Goal: Check status: Check status

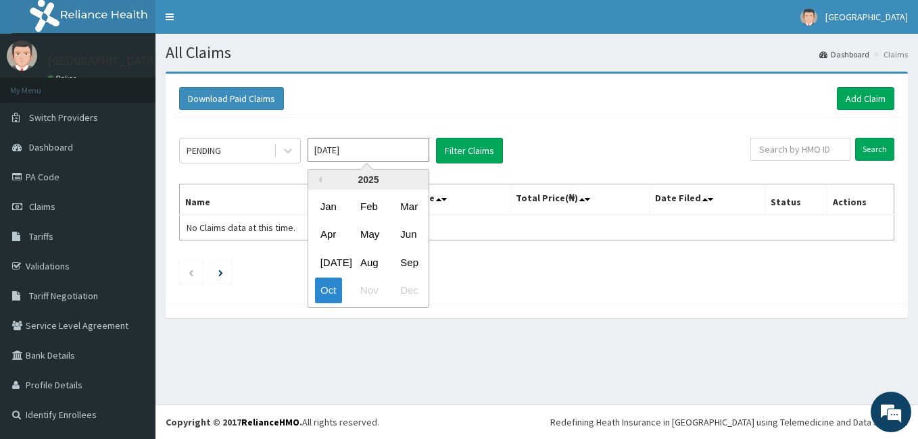
click at [386, 153] on input "[DATE]" at bounding box center [369, 150] width 122 height 24
click at [407, 260] on div "Sep" at bounding box center [408, 262] width 27 height 25
type input "Sep 2025"
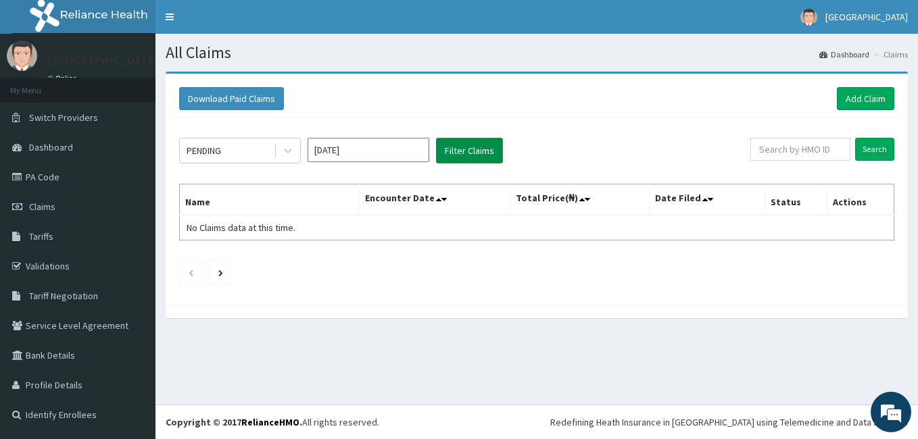
click at [473, 151] on button "Filter Claims" at bounding box center [469, 151] width 67 height 26
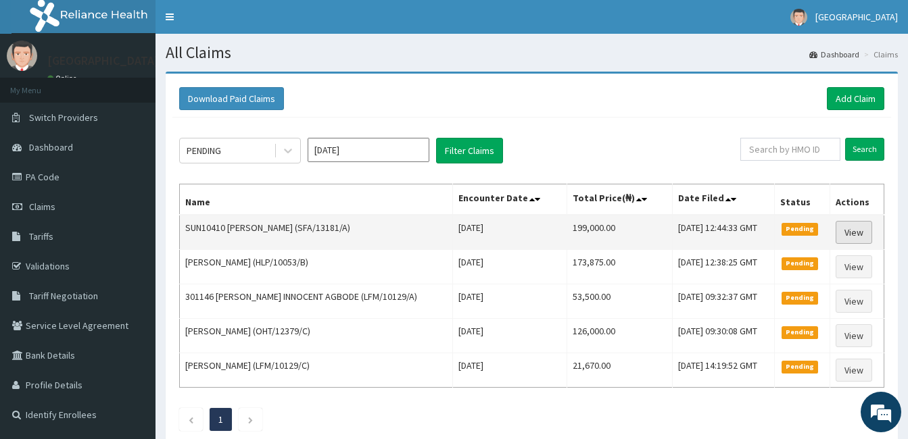
click at [854, 237] on link "View" at bounding box center [853, 232] width 36 height 23
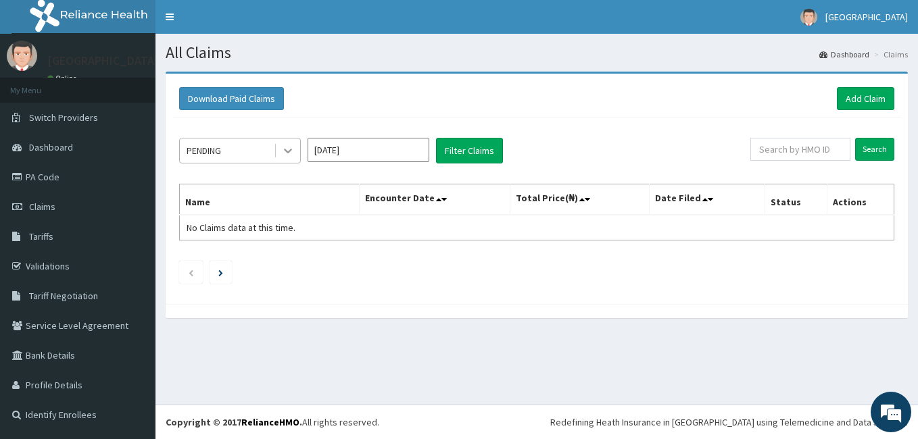
click at [291, 149] on icon at bounding box center [288, 151] width 8 height 5
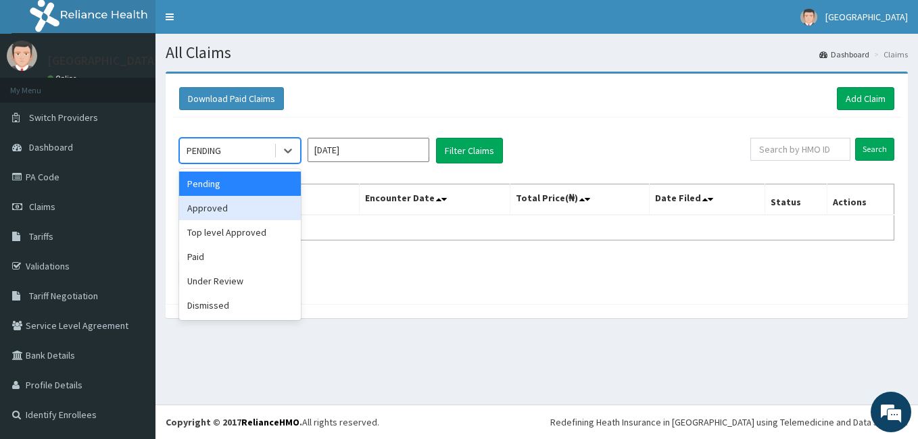
click at [246, 210] on div "Approved" at bounding box center [240, 208] width 122 height 24
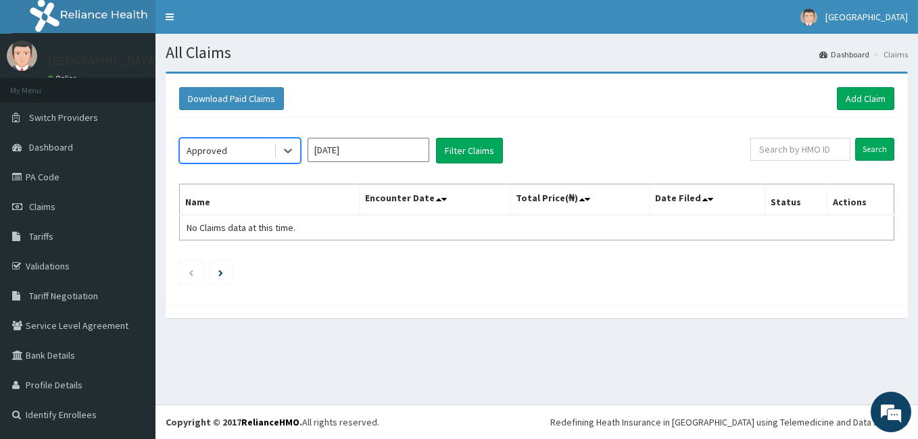
click at [401, 148] on input "[DATE]" at bounding box center [369, 150] width 122 height 24
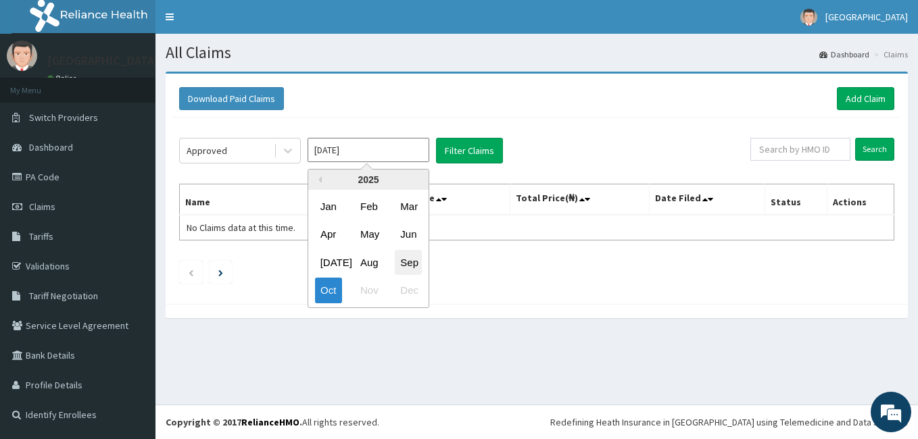
click at [410, 256] on div "Sep" at bounding box center [408, 262] width 27 height 25
type input "Sep 2025"
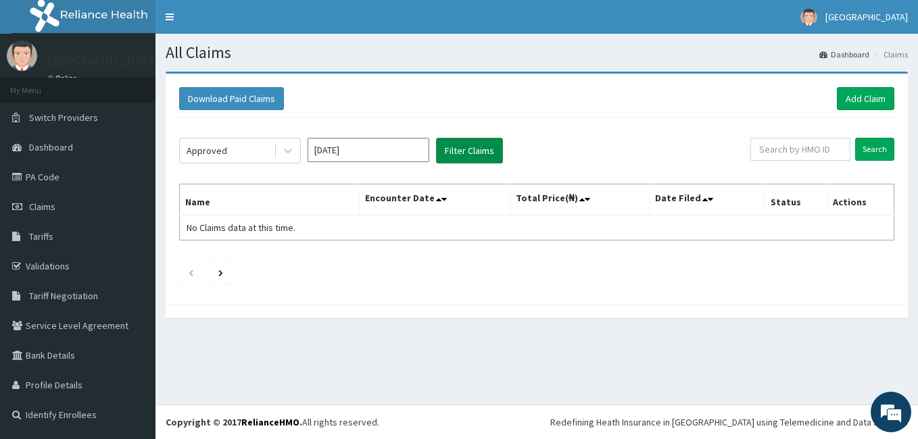
click at [452, 154] on button "Filter Claims" at bounding box center [469, 151] width 67 height 26
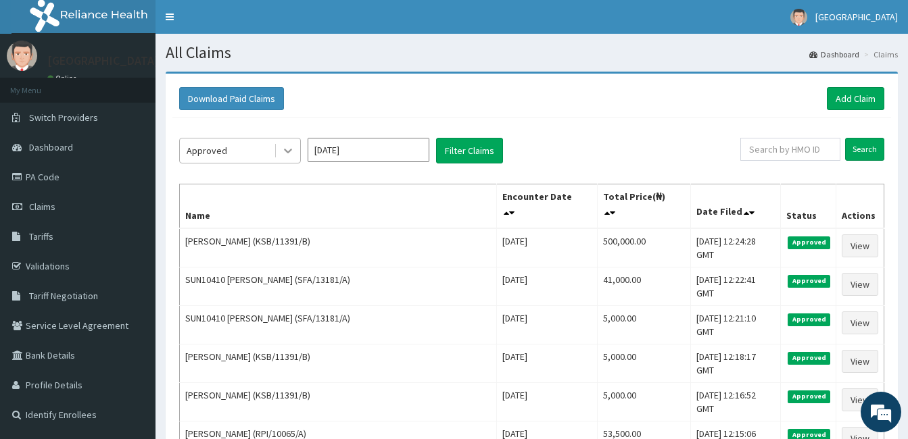
click at [285, 148] on icon at bounding box center [288, 151] width 14 height 14
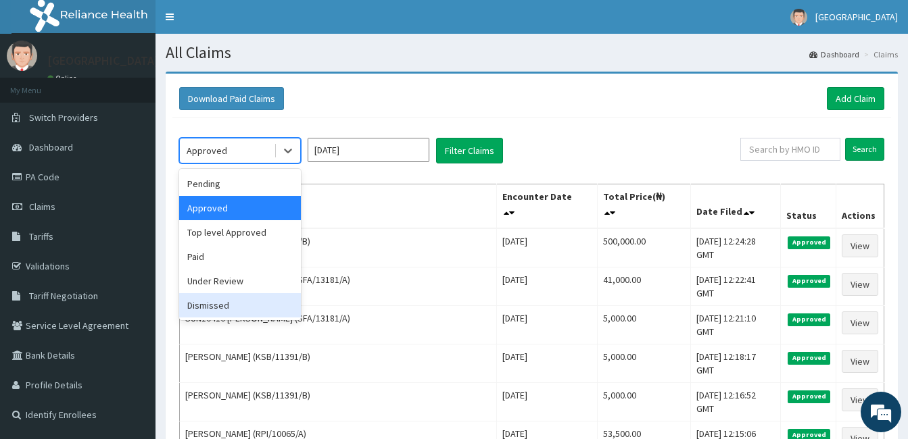
click at [245, 313] on div "Dismissed" at bounding box center [240, 305] width 122 height 24
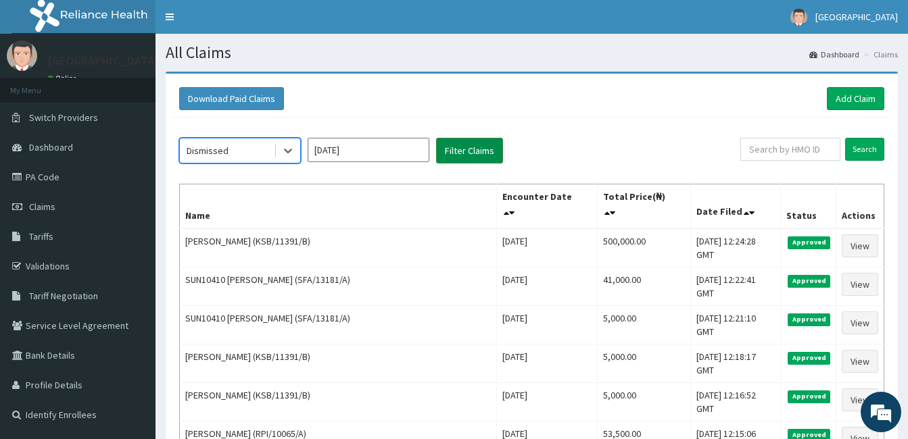
click at [464, 154] on button "Filter Claims" at bounding box center [469, 151] width 67 height 26
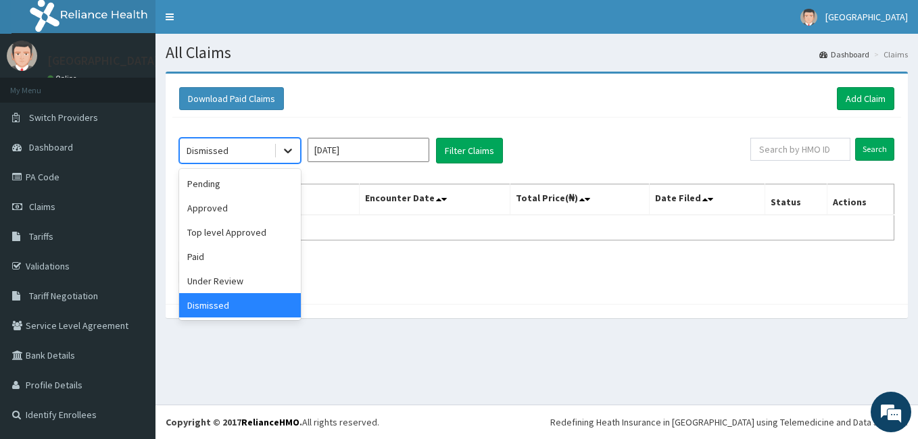
click at [289, 147] on icon at bounding box center [288, 151] width 14 height 14
click at [264, 287] on div "Under Review" at bounding box center [240, 281] width 122 height 24
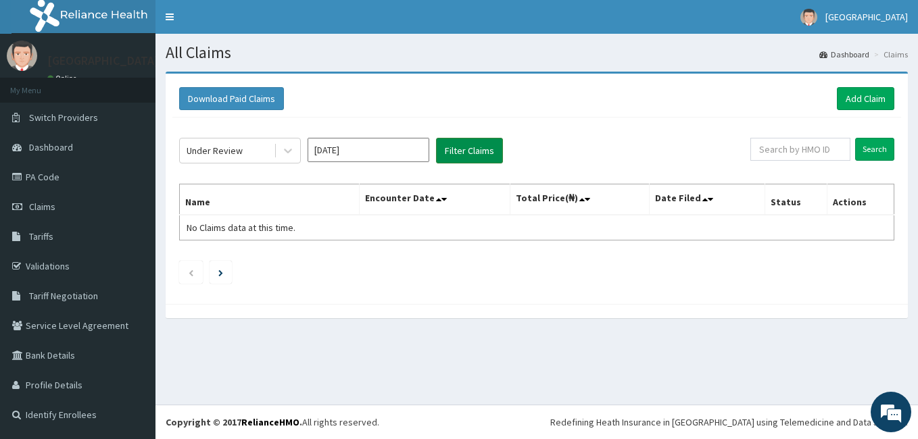
click at [464, 153] on button "Filter Claims" at bounding box center [469, 151] width 67 height 26
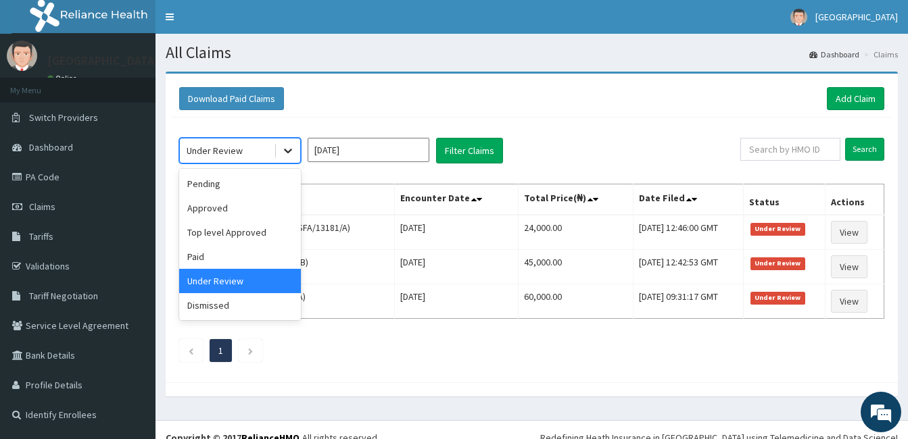
click at [283, 151] on icon at bounding box center [288, 151] width 14 height 14
click at [222, 251] on div "Paid" at bounding box center [240, 257] width 122 height 24
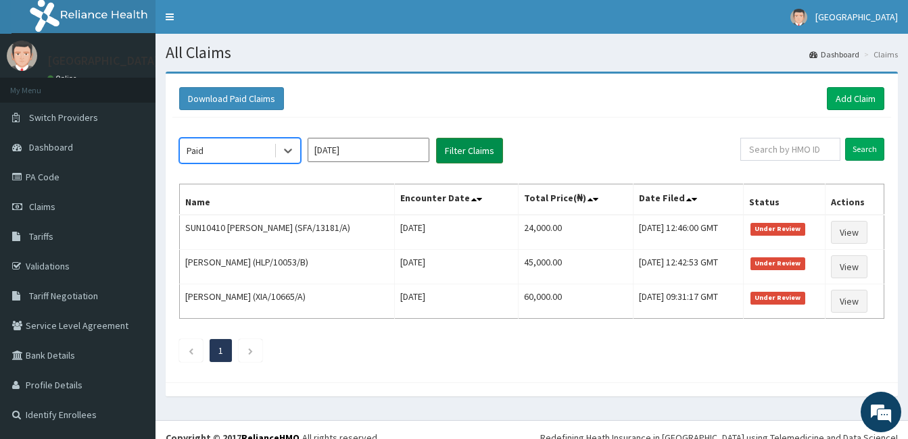
click at [459, 152] on button "Filter Claims" at bounding box center [469, 151] width 67 height 26
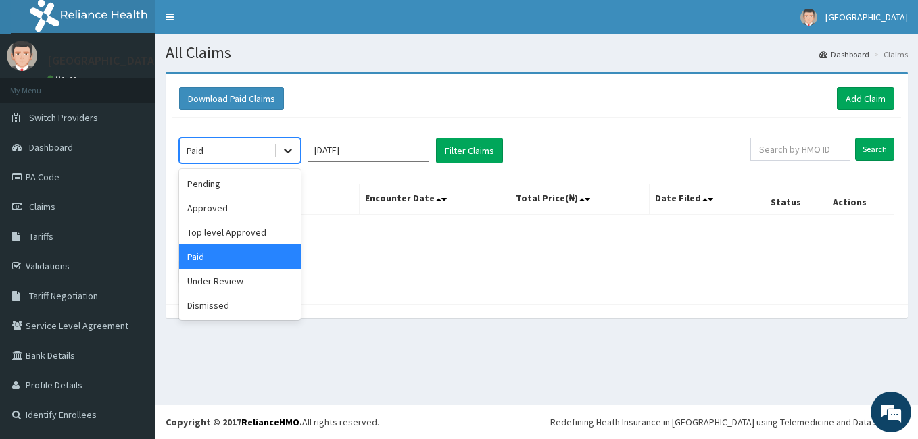
click at [285, 149] on icon at bounding box center [288, 151] width 8 height 5
click at [287, 225] on div "Top level Approved" at bounding box center [240, 232] width 122 height 24
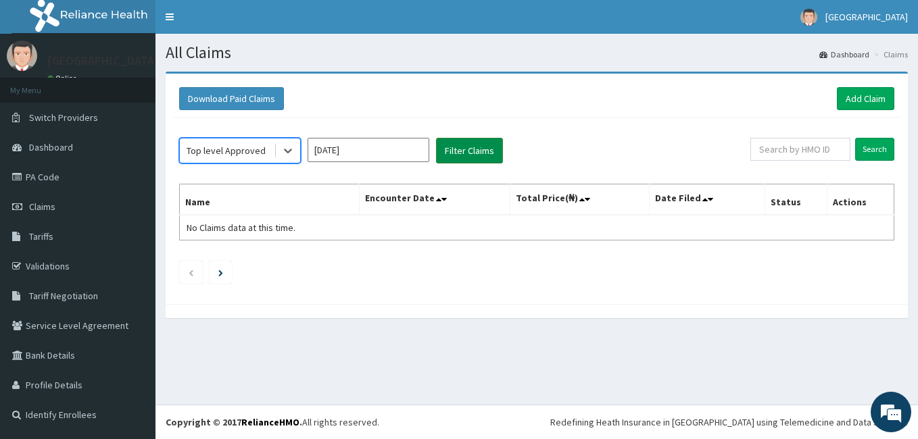
click at [447, 149] on button "Filter Claims" at bounding box center [469, 151] width 67 height 26
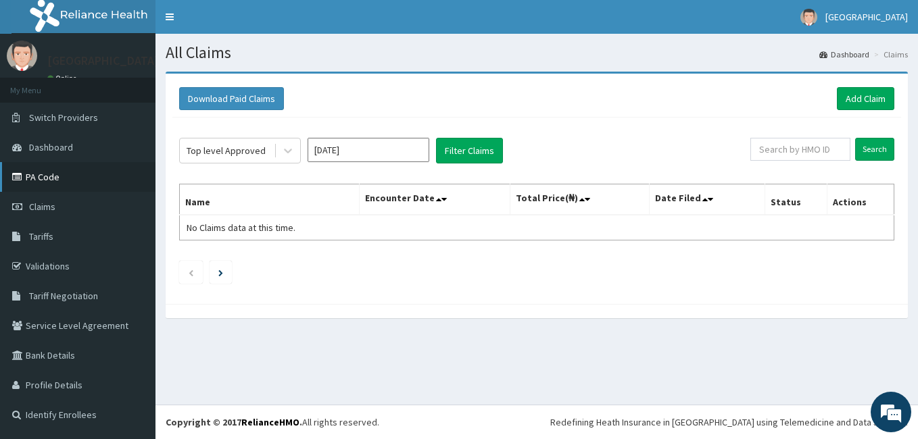
click at [88, 177] on link "PA Code" at bounding box center [77, 177] width 155 height 30
